Goal: Find specific page/section: Find specific page/section

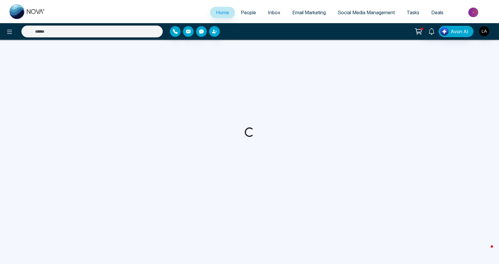
select select "*"
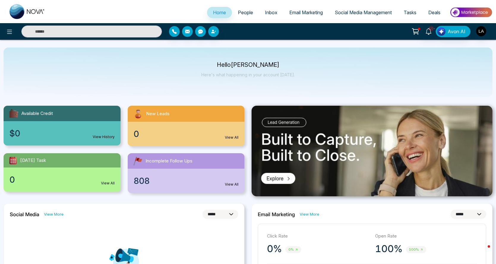
click at [241, 4] on div "Home People Inbox Email Marketing Social Media Management Tasks Deals" at bounding box center [248, 11] width 496 height 23
click at [242, 11] on span "People" at bounding box center [245, 13] width 15 height 6
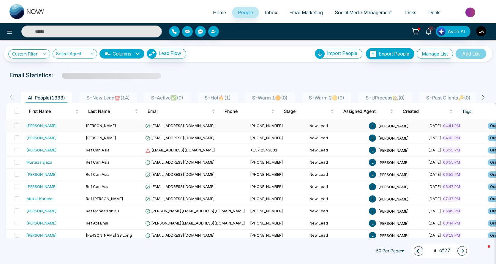
click at [53, 123] on div "[PERSON_NAME]" at bounding box center [41, 126] width 30 height 6
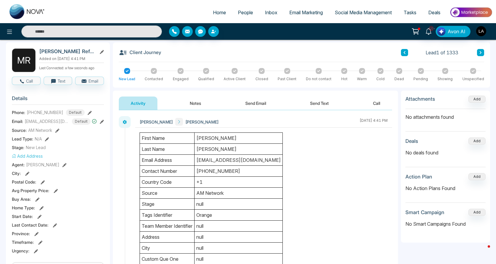
scroll to position [59, 0]
